Goal: Task Accomplishment & Management: Manage account settings

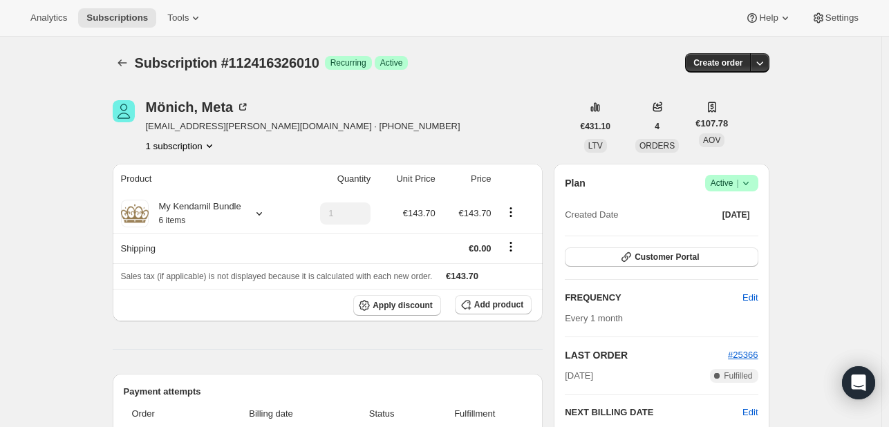
click at [752, 185] on icon at bounding box center [746, 183] width 14 height 14
click at [735, 235] on span "Cancel subscription" at bounding box center [736, 233] width 78 height 10
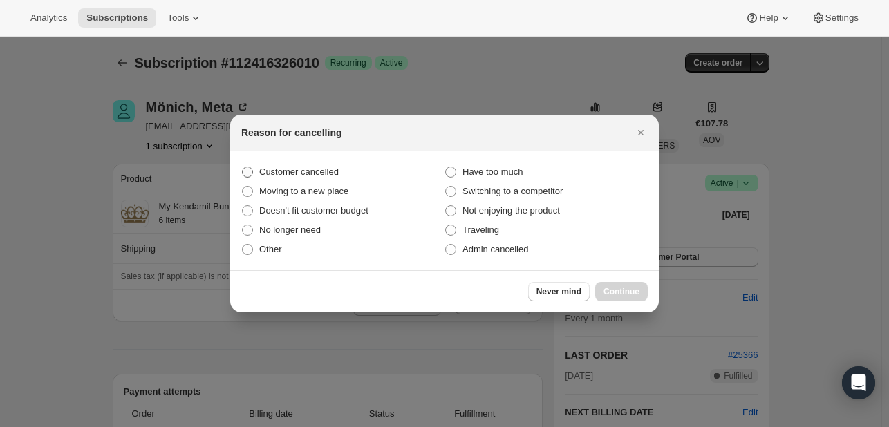
click at [249, 174] on span ":rbk:" at bounding box center [247, 172] width 11 height 11
click at [243, 167] on input "Customer cancelled" at bounding box center [242, 167] width 1 height 1
radio input "true"
drag, startPoint x: 625, startPoint y: 280, endPoint x: 623, endPoint y: 293, distance: 13.2
click at [623, 293] on div "Never mind Continue" at bounding box center [444, 291] width 429 height 42
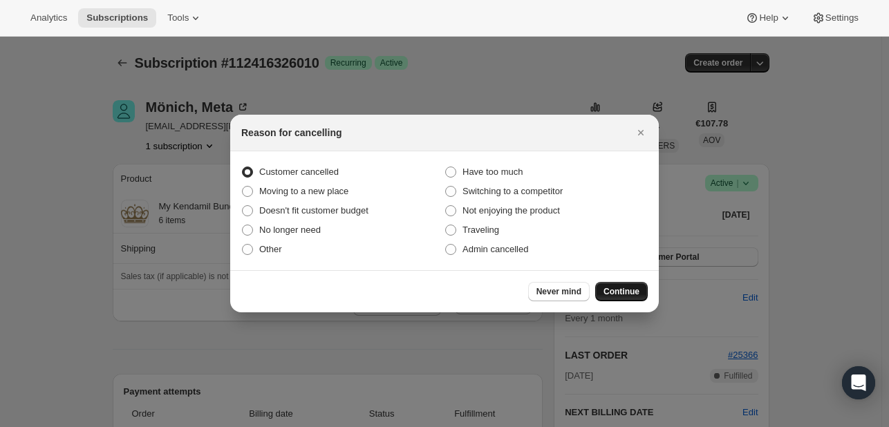
click at [623, 293] on span "Continue" at bounding box center [622, 291] width 36 height 11
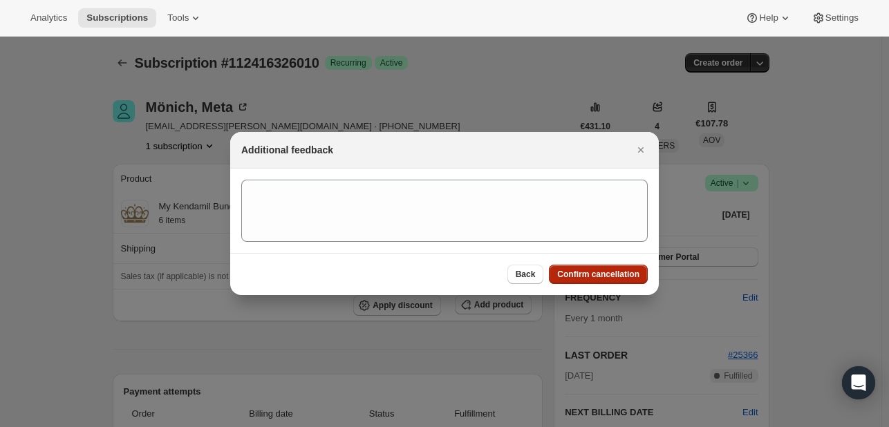
click at [600, 268] on button "Confirm cancellation" at bounding box center [598, 274] width 99 height 19
